Goal: Task Accomplishment & Management: Manage account settings

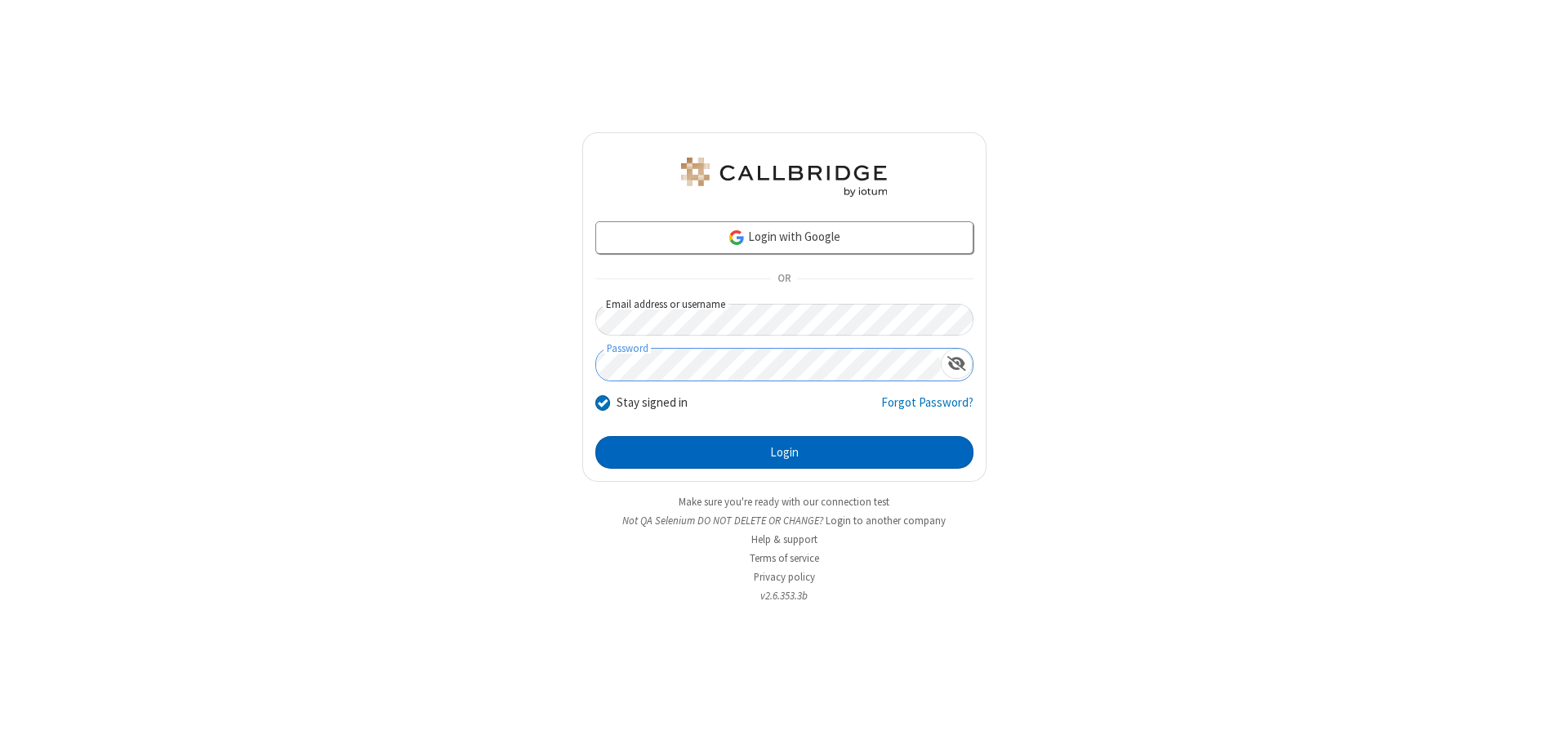
click at [784, 453] on button "Login" at bounding box center [784, 452] width 378 height 33
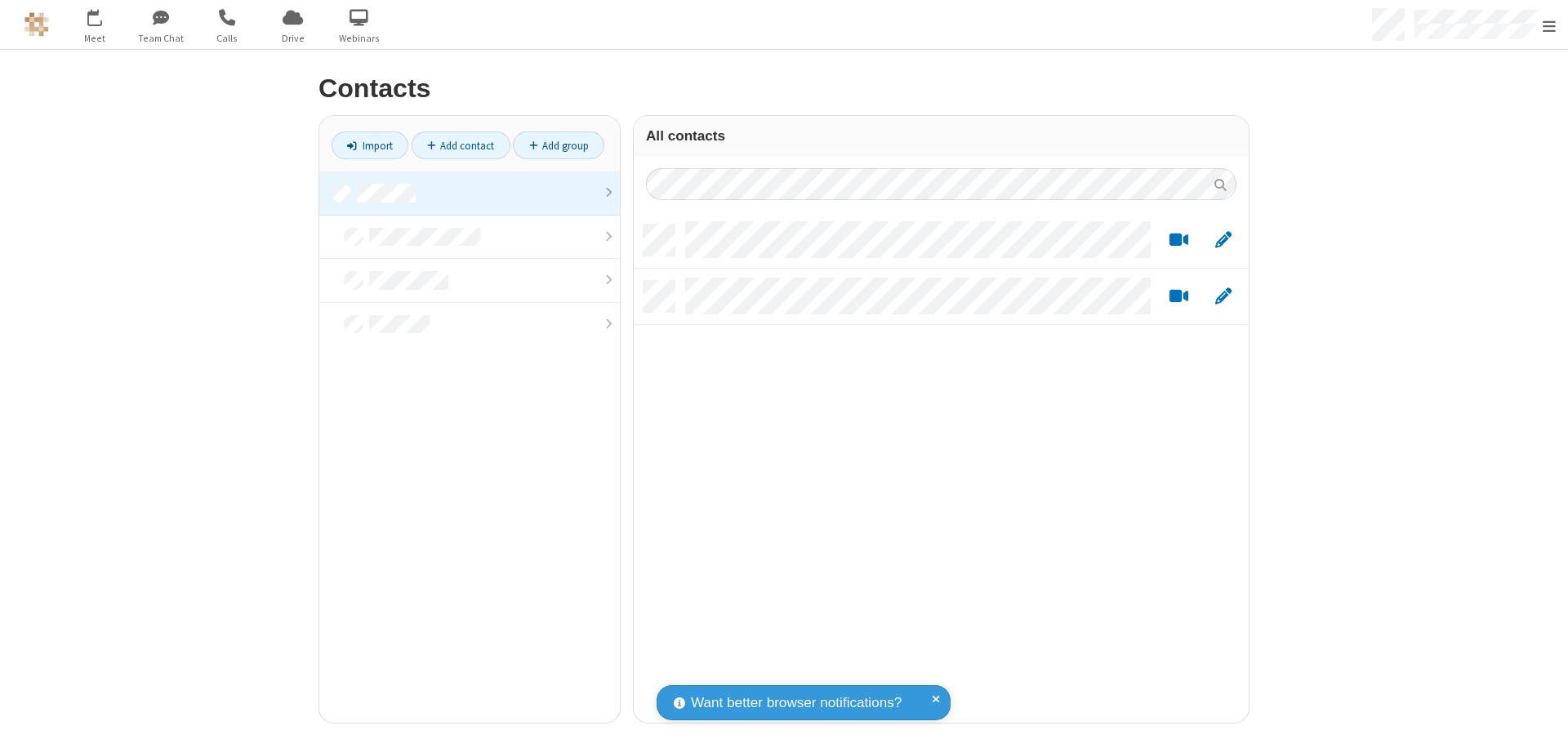
click at [470, 193] on link at bounding box center [469, 194] width 300 height 44
click at [460, 146] on link "Add contact" at bounding box center [461, 145] width 99 height 28
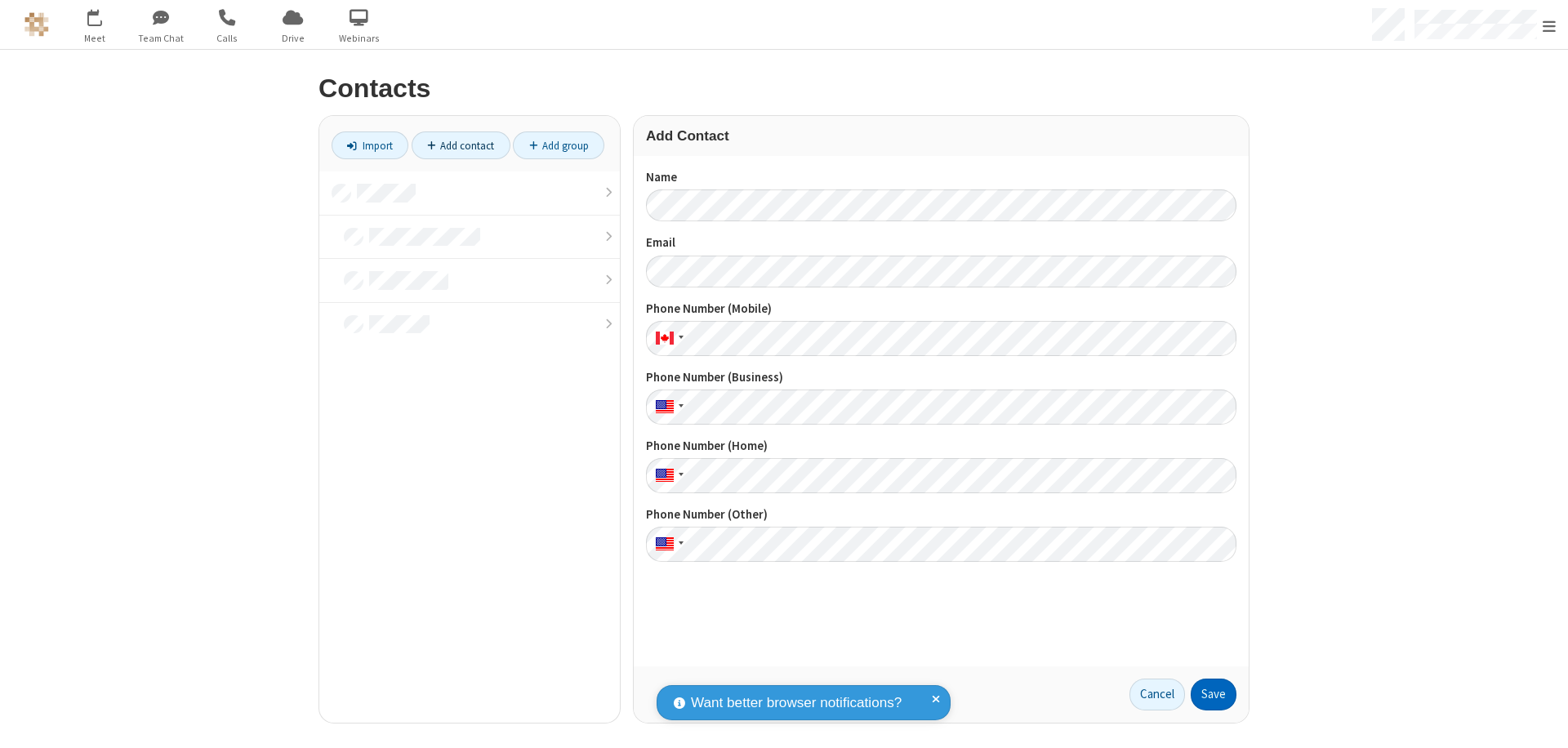
click at [1214, 695] on button "Save" at bounding box center [1213, 695] width 46 height 33
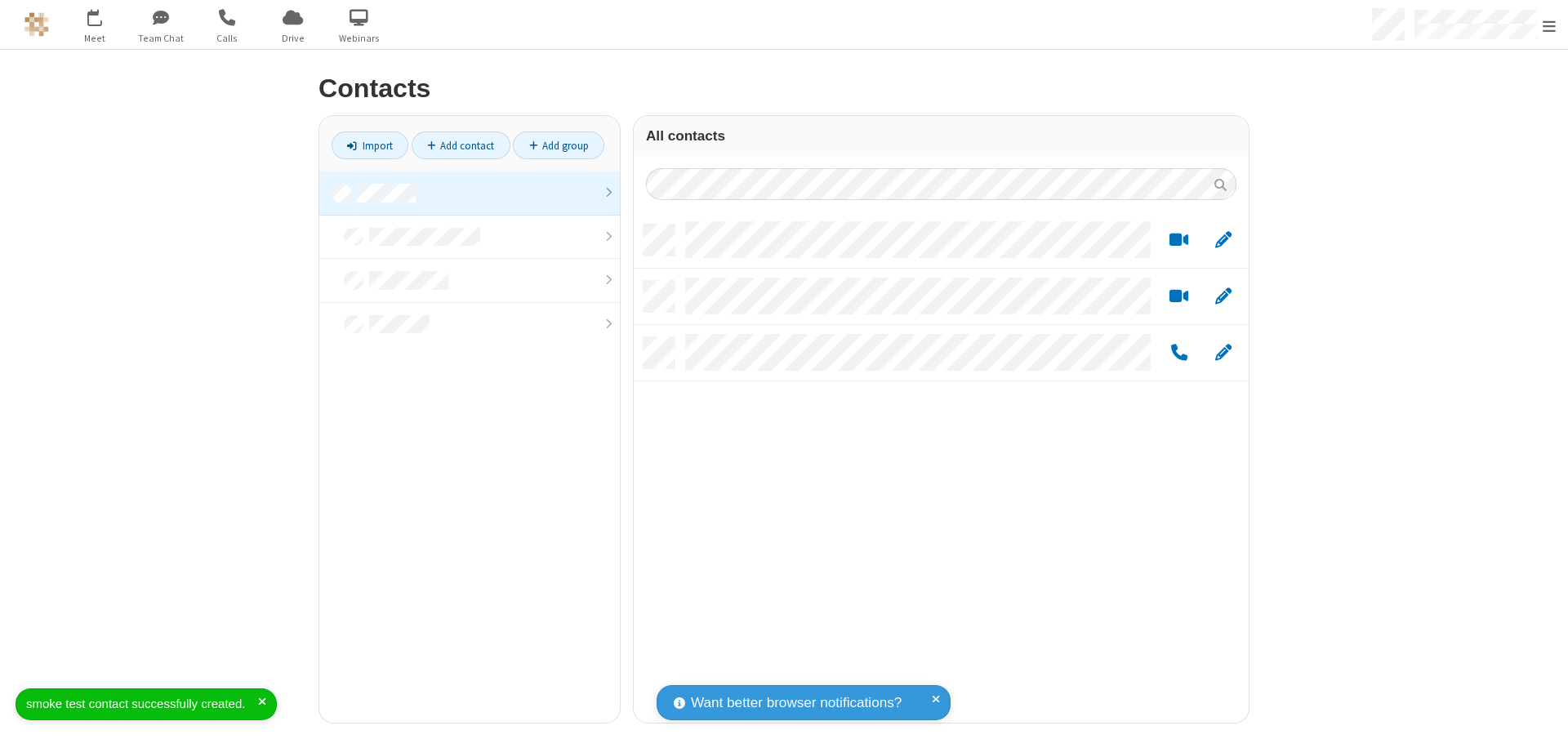
scroll to position [498, 602]
